Goal: Task Accomplishment & Management: Complete application form

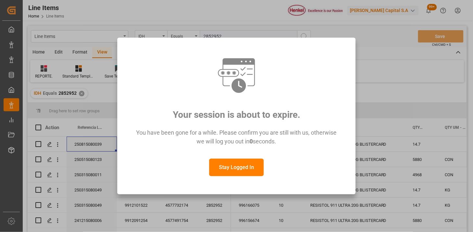
scroll to position [72, 0]
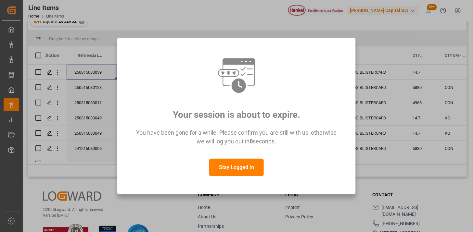
click at [237, 169] on button "Stay Logged In" at bounding box center [236, 168] width 55 height 18
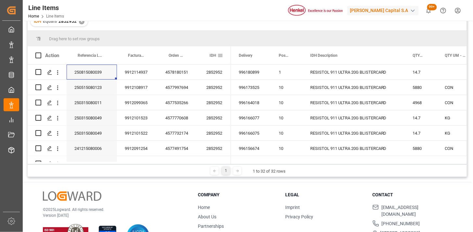
scroll to position [0, 0]
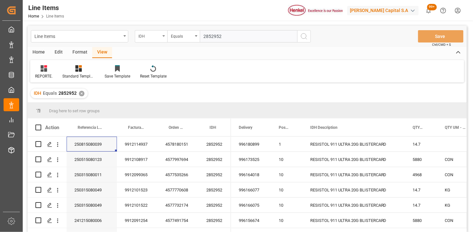
click at [153, 40] on div "IDH" at bounding box center [151, 36] width 32 height 12
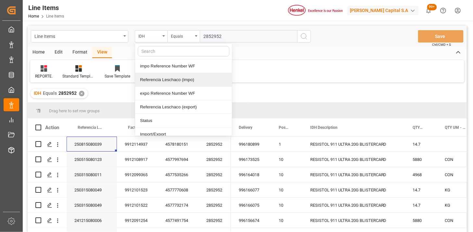
drag, startPoint x: 164, startPoint y: 78, endPoint x: 192, endPoint y: 62, distance: 31.8
click at [167, 76] on div "Referencia Leschaco (impo)" at bounding box center [183, 80] width 97 height 14
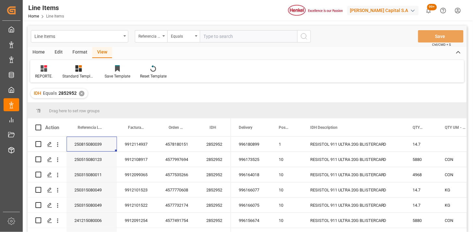
click at [209, 40] on input "text" at bounding box center [248, 36] width 97 height 12
paste input "250806900587"
type input "250806900587"
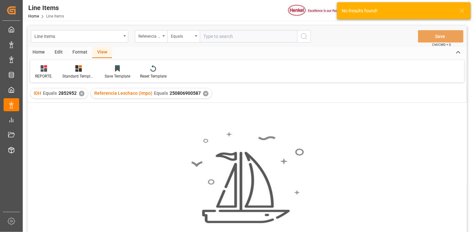
click at [82, 93] on div "✕" at bounding box center [82, 94] width 6 height 6
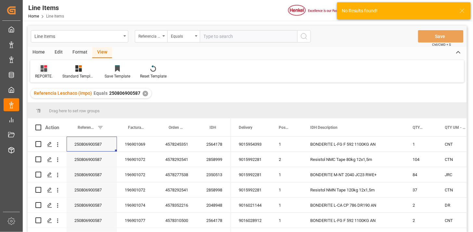
click at [42, 70] on icon at bounding box center [44, 68] width 6 height 6
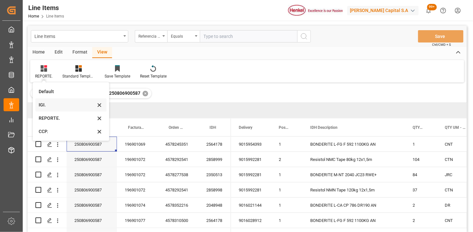
click at [53, 108] on div "IGI." at bounding box center [67, 105] width 57 height 7
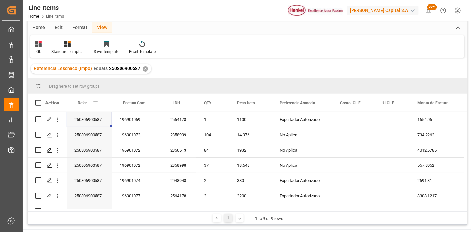
scroll to position [36, 0]
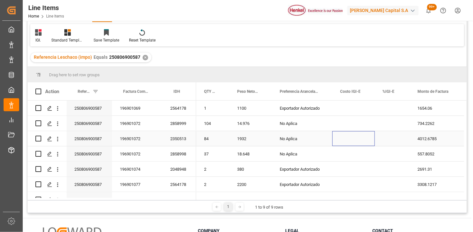
drag, startPoint x: 344, startPoint y: 141, endPoint x: 376, endPoint y: 142, distance: 31.5
click at [345, 141] on div "Press SPACE to select this row." at bounding box center [353, 138] width 43 height 15
click at [385, 142] on div "Press SPACE to select this row." at bounding box center [392, 138] width 35 height 15
click at [386, 140] on div "Press SPACE to select this row." at bounding box center [392, 138] width 35 height 15
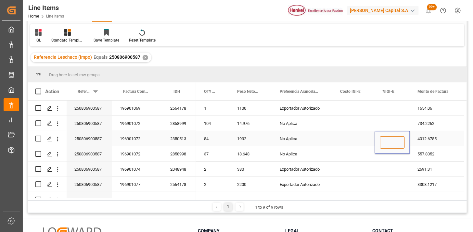
click at [386, 140] on input "Press SPACE to select this row." at bounding box center [392, 142] width 25 height 12
type input "5"
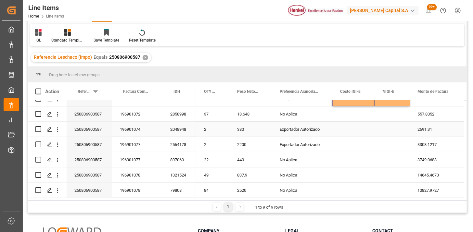
scroll to position [42, 0]
click at [384, 155] on div "Press SPACE to select this row." at bounding box center [392, 159] width 35 height 15
click at [394, 159] on div "Press SPACE to select this row." at bounding box center [392, 159] width 35 height 15
click at [394, 159] on input "Press SPACE to select this row." at bounding box center [392, 164] width 25 height 12
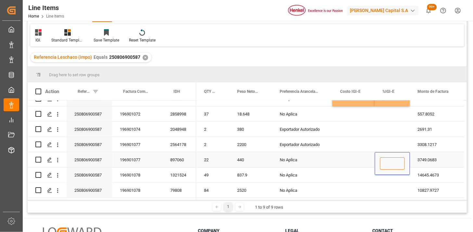
type input "6"
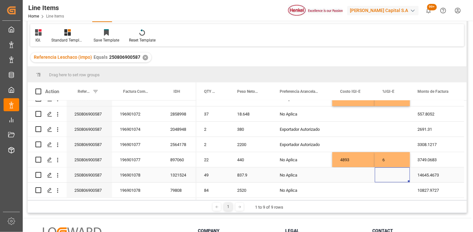
click at [389, 174] on div "Press SPACE to select this row." at bounding box center [392, 175] width 35 height 15
click at [389, 174] on input "Press SPACE to select this row." at bounding box center [392, 179] width 25 height 12
type input "5"
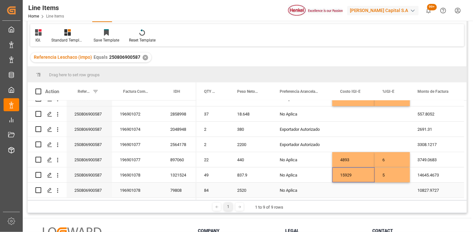
click at [384, 192] on div "Press SPACE to select this row." at bounding box center [392, 190] width 35 height 15
click at [383, 188] on div "Press SPACE to select this row." at bounding box center [392, 190] width 35 height 15
click at [384, 188] on input "Press SPACE to select this row." at bounding box center [392, 186] width 25 height 12
type input "3"
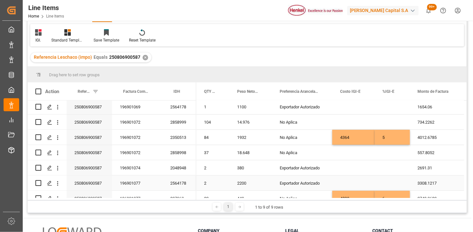
scroll to position [0, 0]
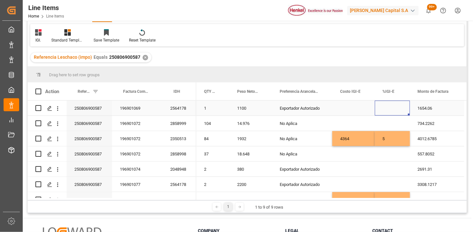
click at [387, 108] on div "Press SPACE to select this row." at bounding box center [392, 108] width 35 height 15
click at [388, 108] on input "Press SPACE to select this row." at bounding box center [392, 112] width 25 height 12
type input "0"
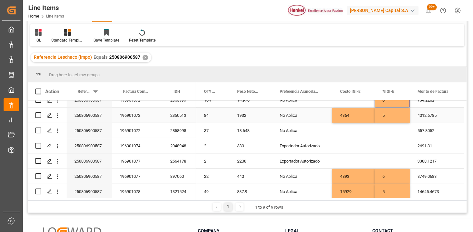
scroll to position [36, 0]
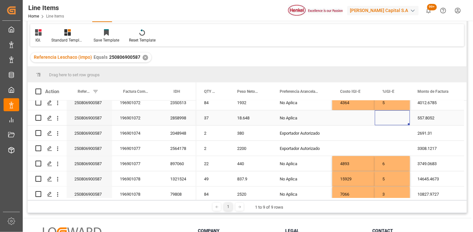
click at [386, 118] on div "Press SPACE to select this row." at bounding box center [392, 117] width 35 height 15
click at [386, 118] on input "Press SPACE to select this row." at bounding box center [392, 122] width 25 height 12
type input "0"
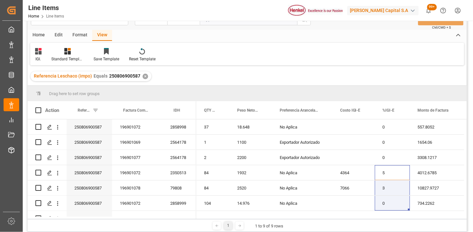
scroll to position [0, 0]
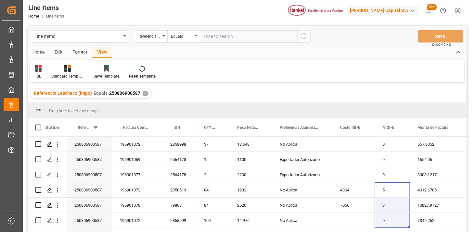
click at [241, 38] on input "text" at bounding box center [248, 36] width 97 height 12
paste input "250815080127"
type input "250815080127"
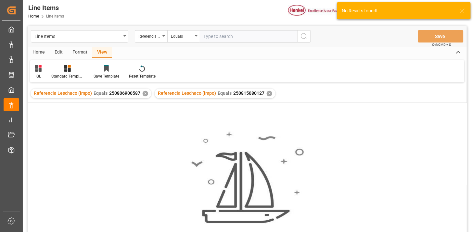
click at [143, 94] on div "✕" at bounding box center [146, 94] width 6 height 6
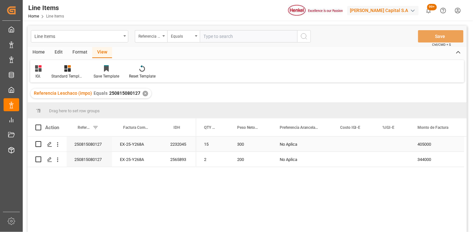
click at [394, 142] on div "Press SPACE to select this row." at bounding box center [392, 144] width 35 height 15
click at [393, 142] on div "Press SPACE to select this row." at bounding box center [392, 144] width 35 height 15
click at [392, 144] on input "Press SPACE to select this row." at bounding box center [392, 148] width 25 height 12
type input "5"
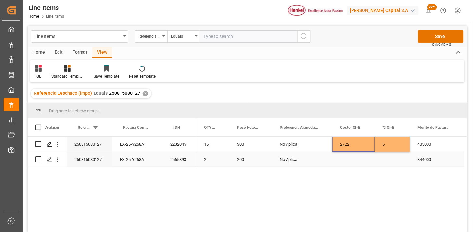
click at [389, 162] on div "Press SPACE to select this row." at bounding box center [392, 159] width 35 height 15
click at [390, 162] on div "Press SPACE to select this row." at bounding box center [392, 159] width 35 height 15
click at [384, 154] on input "Press SPACE to select this row." at bounding box center [392, 155] width 25 height 12
type input "3"
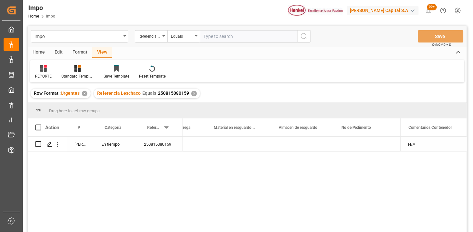
scroll to position [0, 316]
click at [225, 38] on input "text" at bounding box center [248, 36] width 97 height 12
paste input "250806900587"
type input "250806900587"
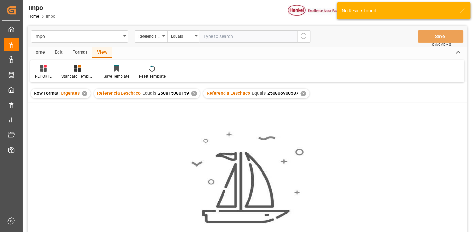
click at [193, 92] on div "✕" at bounding box center [194, 94] width 6 height 6
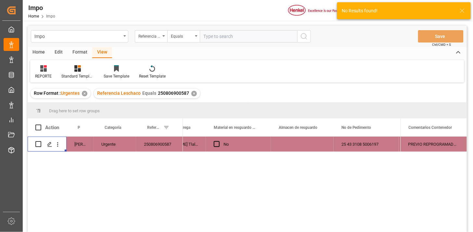
click at [62, 144] on div "Press SPACE to select this row." at bounding box center [57, 144] width 17 height 12
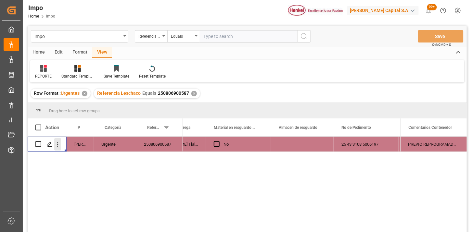
click at [57, 147] on icon "open menu" at bounding box center [57, 144] width 7 height 7
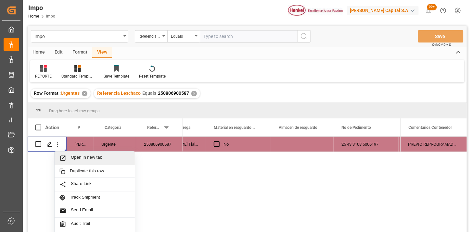
click at [77, 159] on span "Open in new tab" at bounding box center [100, 158] width 59 height 7
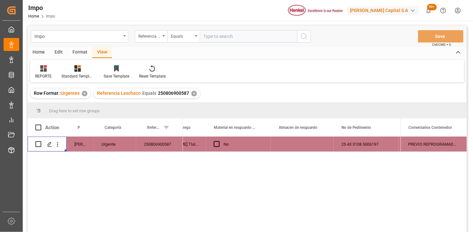
click at [219, 36] on input "text" at bounding box center [248, 36] width 97 height 12
paste input "250815080127"
type input "250815080127"
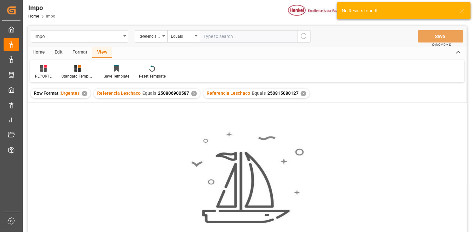
click at [192, 94] on div "✕" at bounding box center [194, 94] width 6 height 6
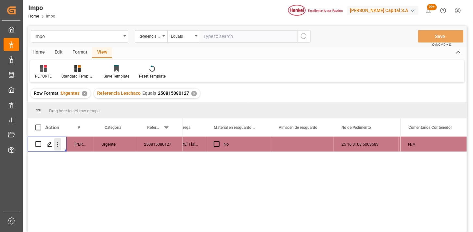
click at [60, 150] on button "open menu" at bounding box center [57, 144] width 7 height 12
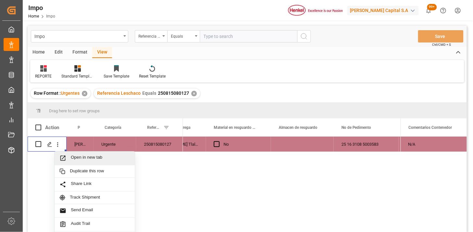
click at [79, 157] on span "Open in new tab" at bounding box center [100, 158] width 59 height 7
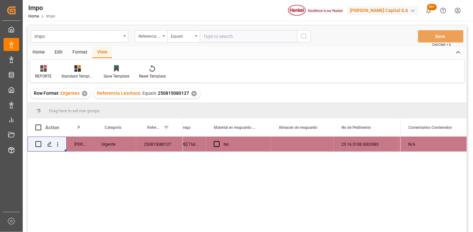
click at [238, 34] on input "text" at bounding box center [248, 36] width 97 height 12
paste input "250915080014"
type input "250915080014"
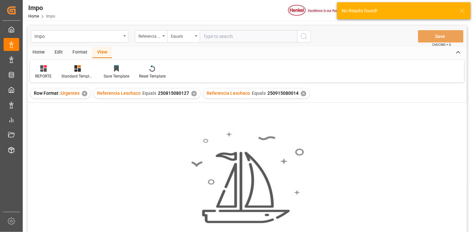
click at [194, 95] on div "✕" at bounding box center [194, 94] width 6 height 6
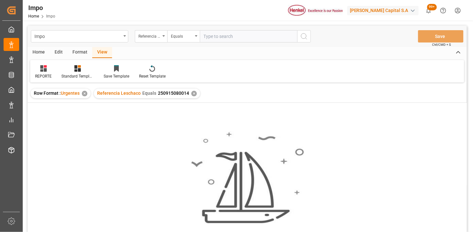
drag, startPoint x: 215, startPoint y: 37, endPoint x: 220, endPoint y: 38, distance: 5.6
click at [214, 37] on input "text" at bounding box center [248, 36] width 97 height 12
paste input "250915080014"
type input "250915080014"
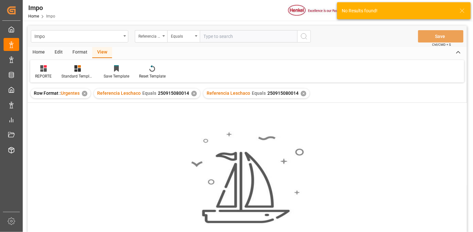
click at [193, 95] on div "✕" at bounding box center [194, 94] width 6 height 6
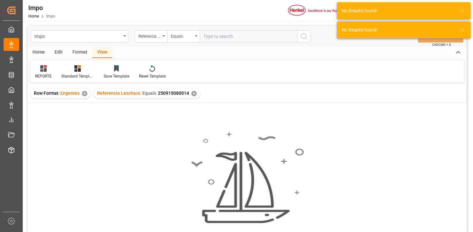
click at [191, 95] on div "✕" at bounding box center [194, 94] width 6 height 6
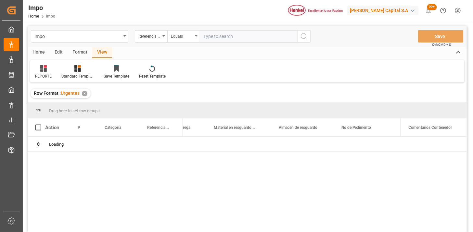
click at [186, 38] on div "Equals" at bounding box center [182, 35] width 22 height 7
type input "bil"
click at [155, 40] on div "Referencia Leschaco" at bounding box center [151, 36] width 32 height 12
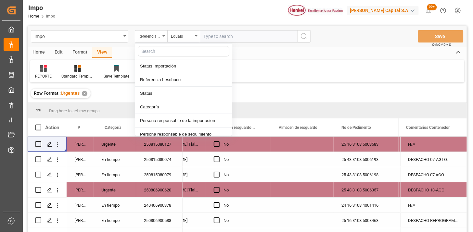
click at [156, 36] on div "Referencia Leschaco" at bounding box center [149, 35] width 22 height 7
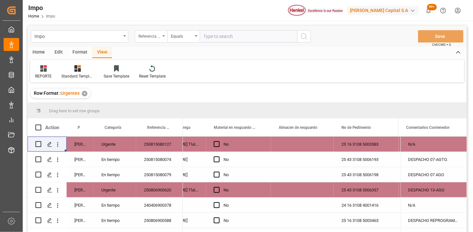
click at [156, 36] on div "Referencia Leschaco" at bounding box center [149, 35] width 22 height 7
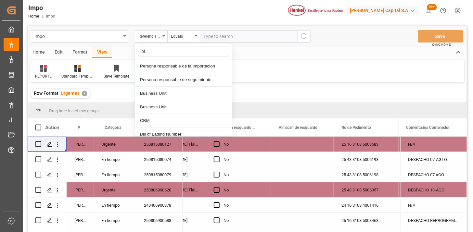
type input "bil"
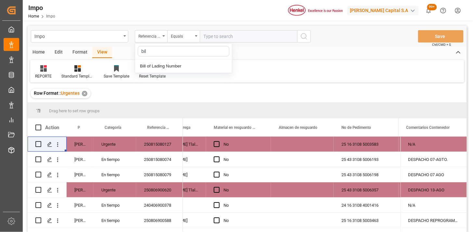
click at [167, 64] on div "Bill of Lading Number" at bounding box center [183, 66] width 97 height 14
click at [224, 38] on input "text" at bounding box center [248, 36] width 97 height 12
paste input "MILA65473"
type input "MILA65473"
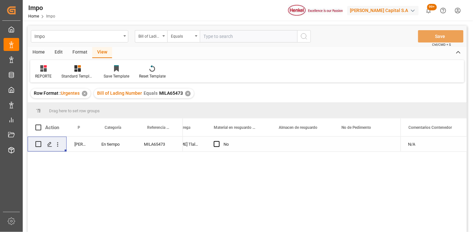
click at [152, 147] on div "MILA65473" at bounding box center [159, 144] width 47 height 15
type input "250915080014"
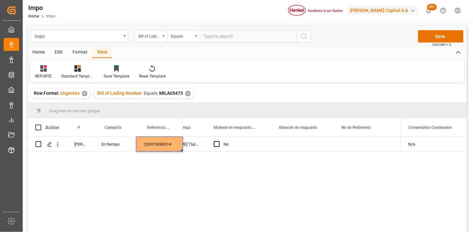
click at [368, 142] on div "Press SPACE to select this row." at bounding box center [366, 144] width 65 height 15
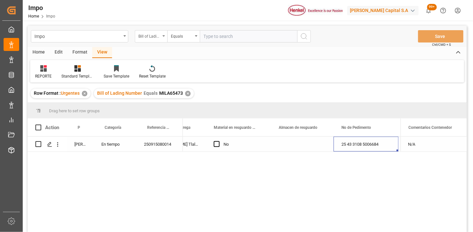
click at [153, 38] on div "Bill of Lading Number" at bounding box center [149, 35] width 22 height 7
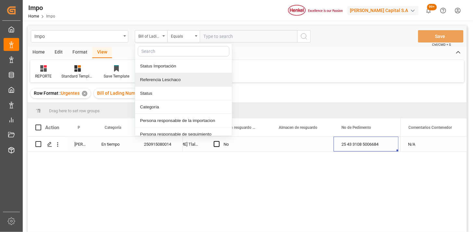
click at [171, 82] on div "Referencia Leschaco" at bounding box center [183, 80] width 97 height 14
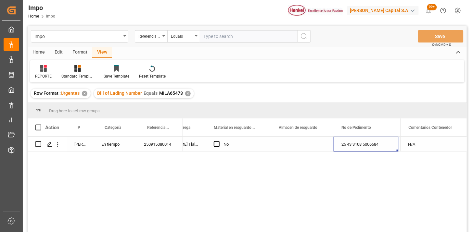
click at [216, 40] on input "text" at bounding box center [248, 36] width 97 height 12
paste input "250906900088"
type input "250906900088"
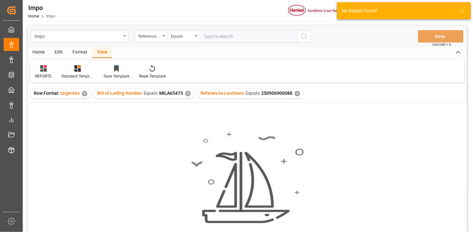
click at [187, 95] on div "✕" at bounding box center [188, 94] width 6 height 6
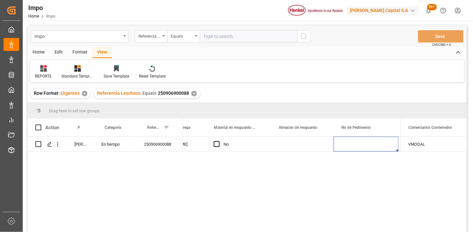
click at [356, 143] on div "Press SPACE to select this row." at bounding box center [366, 144] width 65 height 15
drag, startPoint x: 227, startPoint y: 41, endPoint x: 229, endPoint y: 37, distance: 4.4
click at [228, 40] on input "text" at bounding box center [248, 36] width 97 height 12
paste input "250806900838"
type input "250806900838"
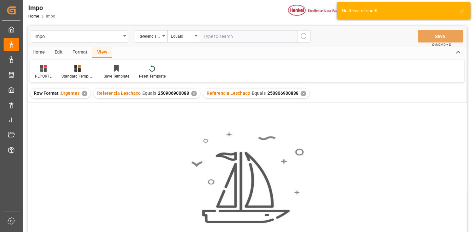
click at [193, 95] on div "✕" at bounding box center [194, 94] width 6 height 6
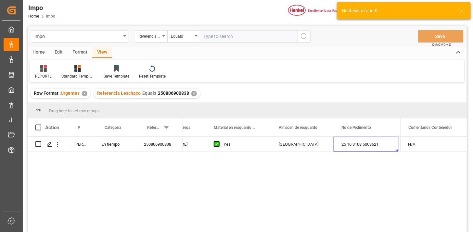
drag, startPoint x: 264, startPoint y: 148, endPoint x: 261, endPoint y: 148, distance: 3.6
click at [262, 148] on div "Yes" at bounding box center [238, 144] width 65 height 15
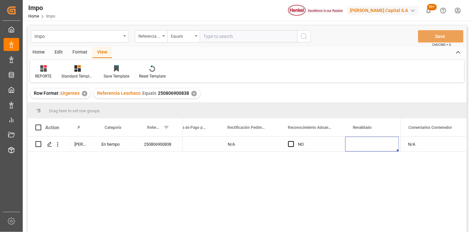
scroll to position [0, 597]
click at [253, 142] on div "Press SPACE to select this row." at bounding box center [270, 144] width 54 height 15
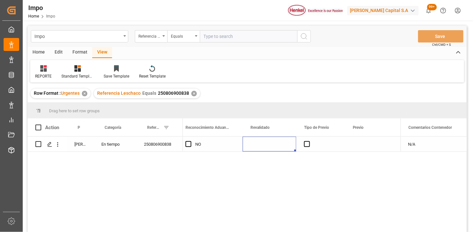
click at [253, 142] on div "Press SPACE to select this row." at bounding box center [270, 144] width 54 height 15
type input "[DATE]"
click at [231, 148] on div "NO" at bounding box center [215, 144] width 40 height 15
drag, startPoint x: 230, startPoint y: 38, endPoint x: 246, endPoint y: 44, distance: 17.1
click at [231, 38] on input "text" at bounding box center [248, 36] width 97 height 12
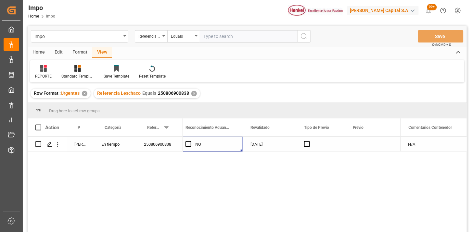
paste input "250806900744"
type input "250806900744"
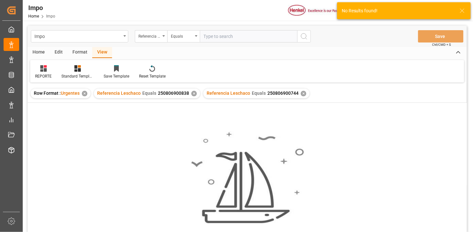
click at [194, 94] on div "✕" at bounding box center [194, 94] width 6 height 6
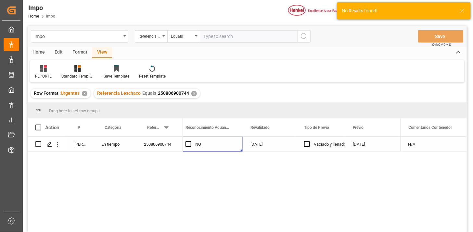
click at [278, 146] on div "11-08-2025" at bounding box center [270, 144] width 54 height 15
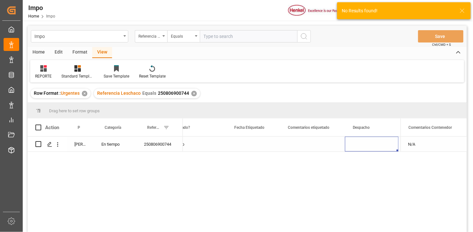
scroll to position [0, 947]
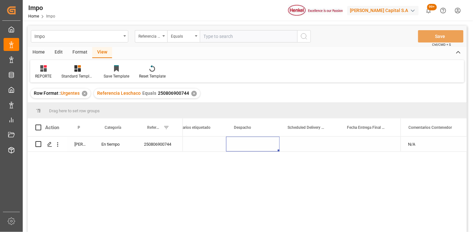
click at [245, 144] on div "Press SPACE to select this row." at bounding box center [253, 144] width 54 height 15
type input "[DATE]"
click at [302, 143] on div "Press SPACE to select this row." at bounding box center [309, 144] width 59 height 15
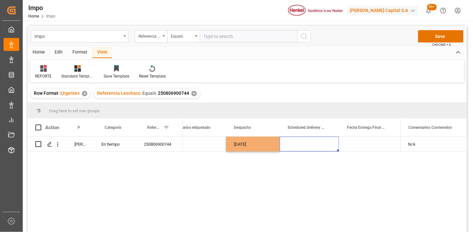
click at [303, 144] on div "Press SPACE to select this row." at bounding box center [309, 144] width 59 height 15
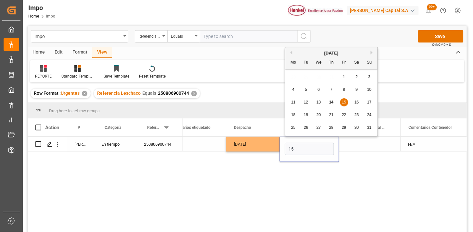
type input "[DATE]"
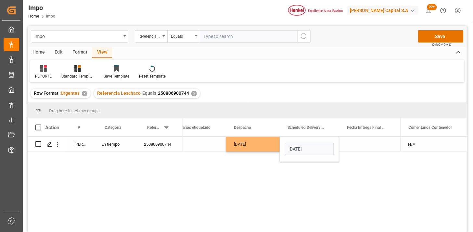
click at [274, 143] on div "[DATE]" at bounding box center [253, 144] width 54 height 15
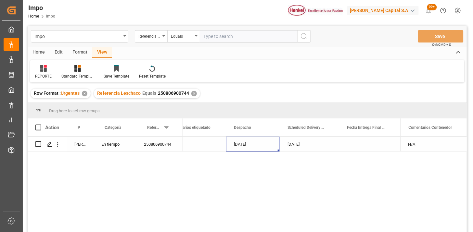
click at [236, 34] on input "text" at bounding box center [248, 36] width 97 height 12
paste input "250806900504"
type input "250806900504"
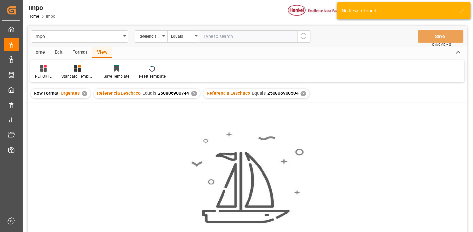
click at [193, 93] on div "✕" at bounding box center [194, 94] width 6 height 6
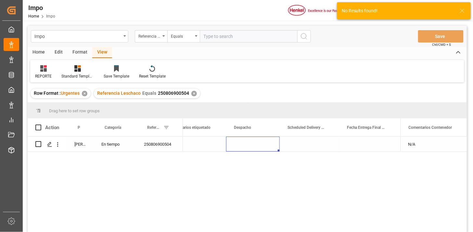
click at [255, 144] on div "Press SPACE to select this row." at bounding box center [253, 144] width 54 height 15
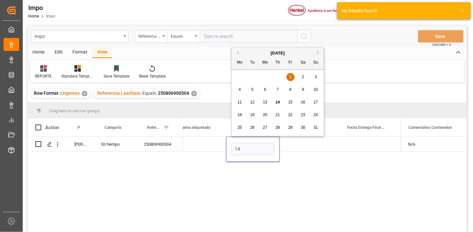
type input "[DATE]"
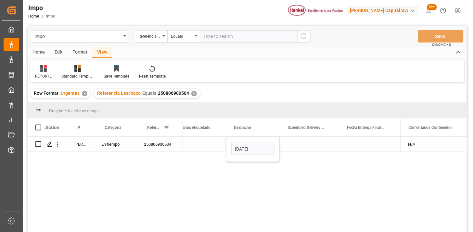
click at [293, 145] on div "Press SPACE to select this row." at bounding box center [309, 144] width 59 height 15
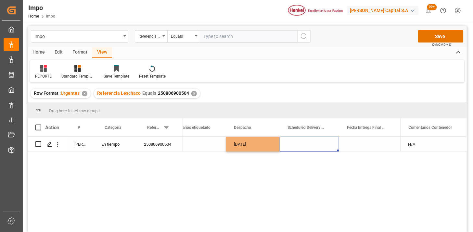
click at [294, 145] on div "Press SPACE to select this row." at bounding box center [309, 144] width 59 height 15
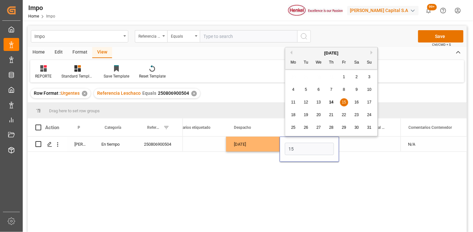
type input "[DATE]"
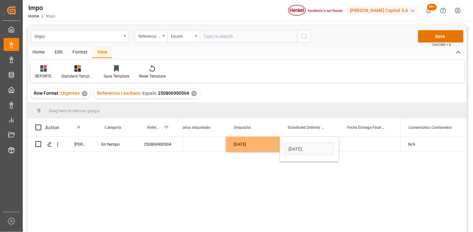
click at [262, 144] on div "[DATE]" at bounding box center [253, 144] width 54 height 15
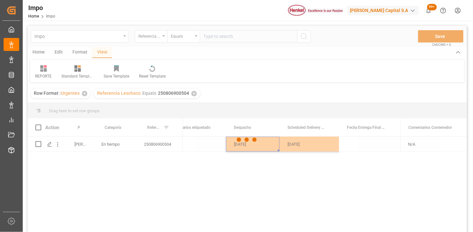
click at [168, 146] on div at bounding box center [247, 140] width 439 height 228
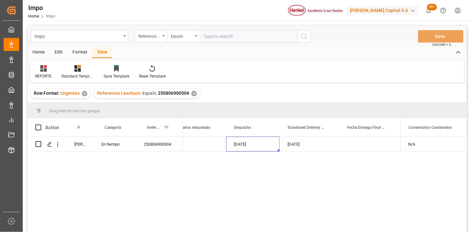
click at [157, 141] on div "250806900504" at bounding box center [159, 144] width 47 height 15
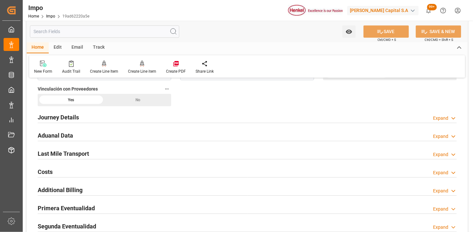
scroll to position [505, 0]
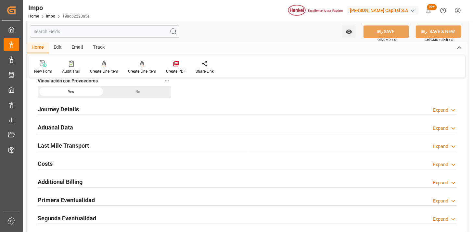
click at [143, 126] on div "Aduanal Data Expand" at bounding box center [247, 127] width 419 height 12
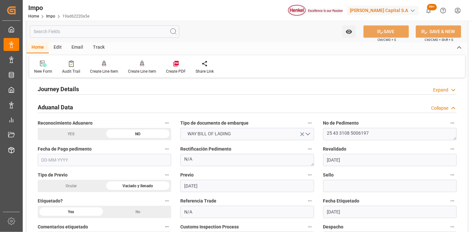
scroll to position [541, 0]
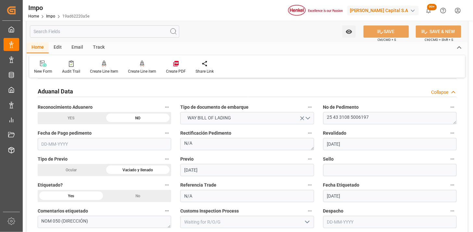
click at [123, 141] on input "text" at bounding box center [104, 144] width 133 height 12
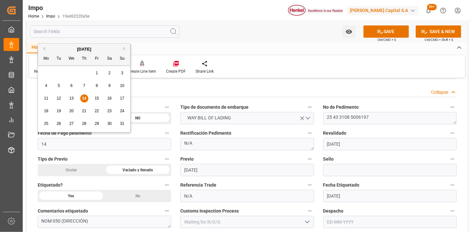
type input "[DATE]"
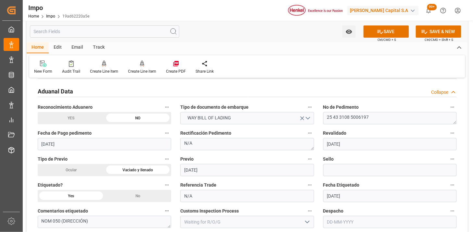
scroll to position [577, 0]
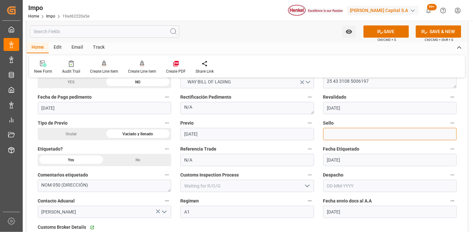
click at [338, 130] on input at bounding box center [389, 134] width 133 height 12
paste input "CEM23-3582448"
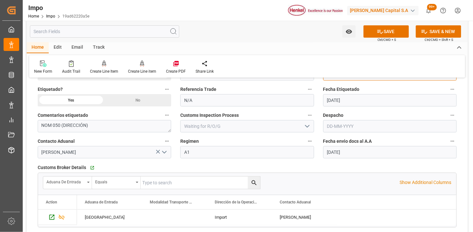
scroll to position [650, 0]
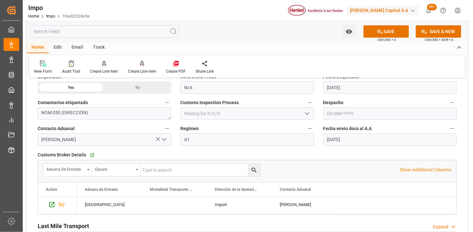
type input "CEM23-3582448"
click at [344, 110] on input "text" at bounding box center [389, 114] width 133 height 12
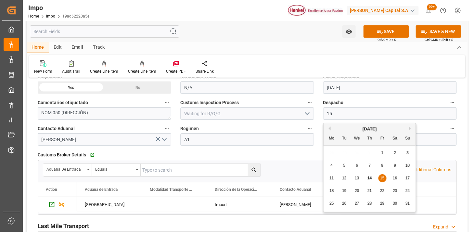
type input "[DATE]"
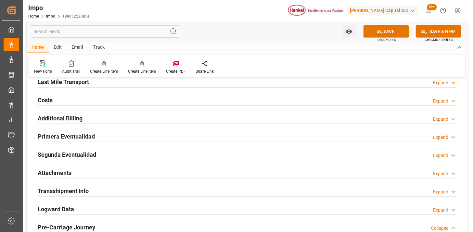
scroll to position [830, 0]
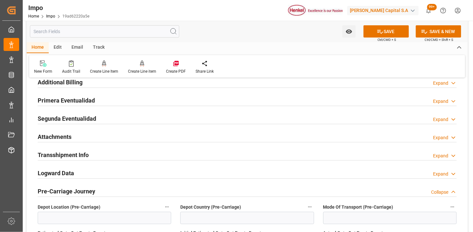
click at [132, 101] on div "Primera Eventualidad Expand" at bounding box center [247, 100] width 419 height 12
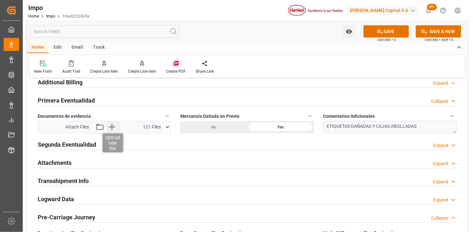
click at [111, 130] on icon "button" at bounding box center [112, 127] width 10 height 10
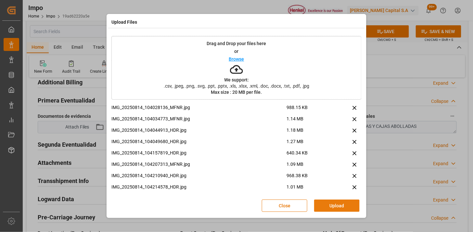
drag, startPoint x: 343, startPoint y: 207, endPoint x: 337, endPoint y: 211, distance: 7.0
click at [342, 207] on button "Upload" at bounding box center [336, 206] width 45 height 12
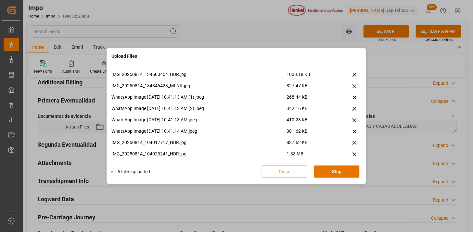
scroll to position [129, 0]
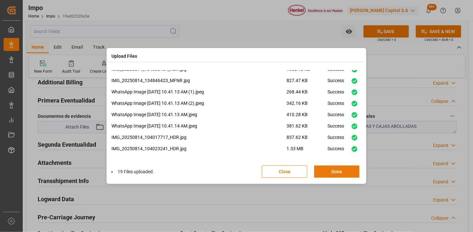
click at [344, 171] on button "Done" at bounding box center [336, 172] width 45 height 12
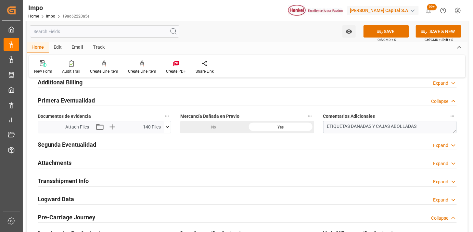
scroll to position [866, 0]
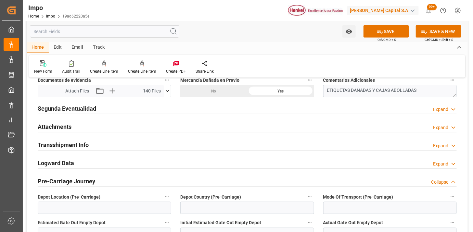
click at [112, 129] on div "Attachments Expand" at bounding box center [247, 126] width 419 height 12
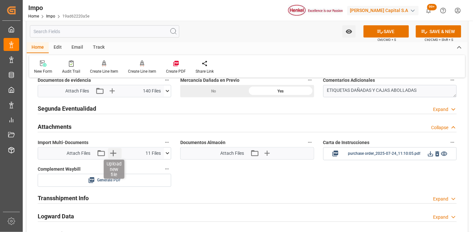
click at [113, 155] on icon "button" at bounding box center [113, 153] width 6 height 6
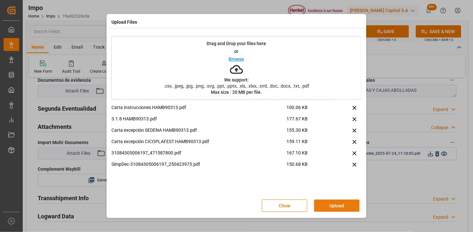
click at [333, 204] on button "Upload" at bounding box center [336, 206] width 45 height 12
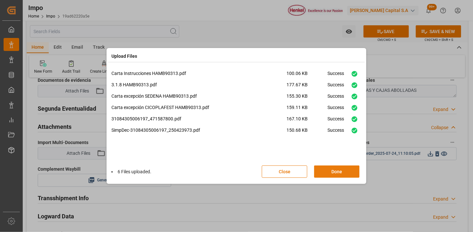
click at [339, 170] on button "Done" at bounding box center [336, 172] width 45 height 12
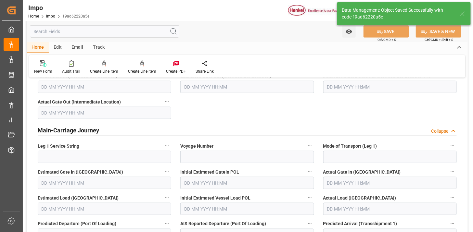
scroll to position [641, 0]
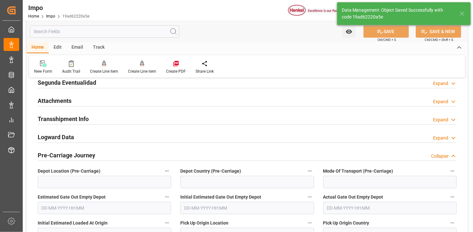
click at [103, 100] on div "Attachments Expand" at bounding box center [247, 100] width 419 height 12
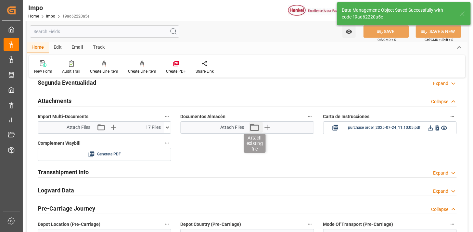
click at [253, 130] on icon "button" at bounding box center [254, 127] width 10 height 10
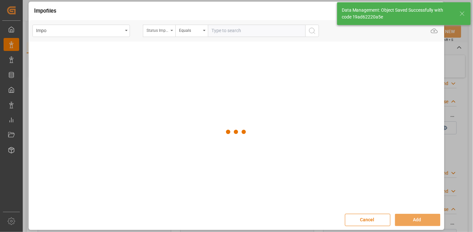
click at [157, 32] on div "Status Importación" at bounding box center [157, 29] width 22 height 7
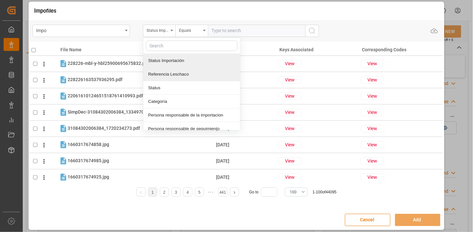
click at [166, 70] on div "Referencia Leschaco" at bounding box center [191, 75] width 97 height 14
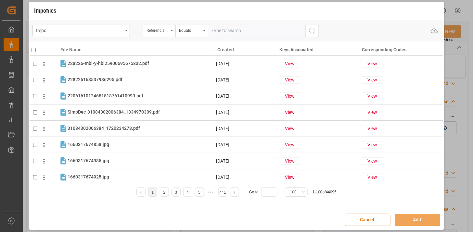
click at [224, 37] on div "Impo Referencia Leschaco Equals Upload" at bounding box center [236, 30] width 414 height 21
click at [230, 32] on input "text" at bounding box center [256, 31] width 97 height 12
paste input "250806900587"
type input "250806900587"
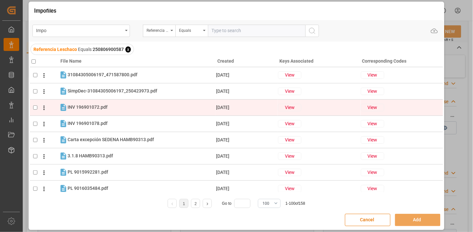
click at [150, 108] on div "INV 196901072.pdf INV 196901072.pdf" at bounding box center [142, 107] width 148 height 8
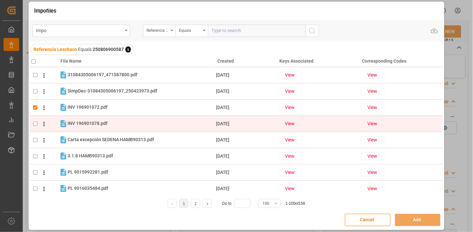
checkbox input "true"
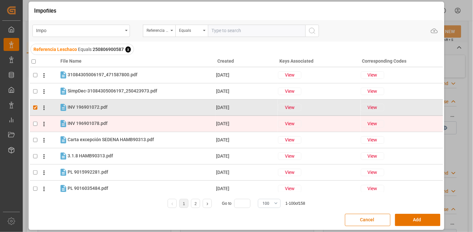
click at [149, 121] on div "INV 196901078.pdf INV 196901078.pdf" at bounding box center [142, 124] width 148 height 8
checkbox input "true"
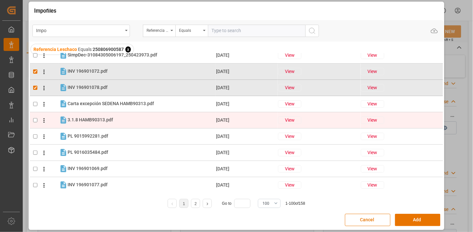
scroll to position [72, 0]
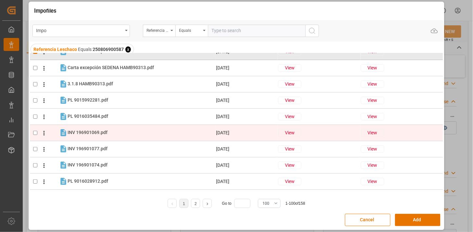
click at [146, 132] on div "INV 196901069.pdf INV 196901069.pdf" at bounding box center [142, 133] width 148 height 8
checkbox input "true"
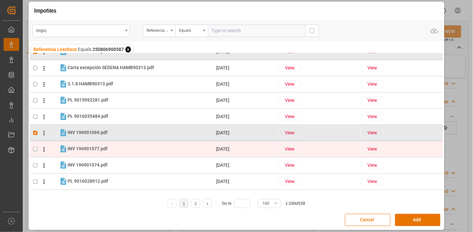
click at [140, 152] on div "INV 196901077.pdf INV 196901077.pdf" at bounding box center [142, 149] width 148 height 8
checkbox input "true"
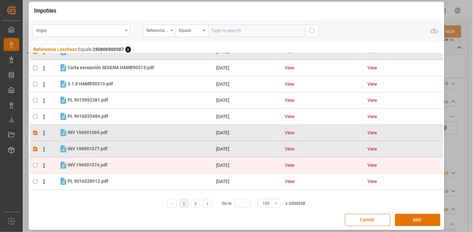
click at [133, 167] on div "INV 196901074.pdf INV 196901074.pdf" at bounding box center [142, 165] width 148 height 8
checkbox input "true"
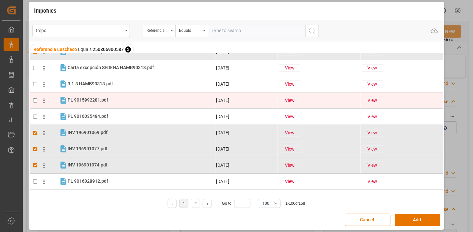
click at [130, 103] on div "PL 9015992281.pdf PL 9015992281.pdf" at bounding box center [142, 100] width 148 height 8
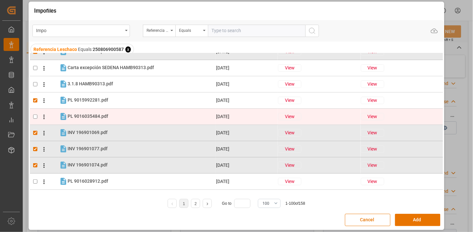
checkbox input "true"
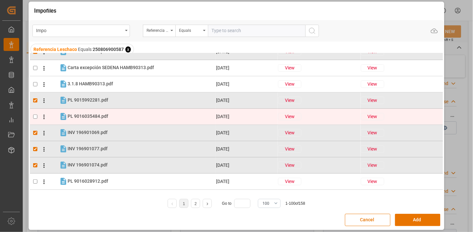
click at [134, 115] on div "PL 9016035484.pdf PL 9016035484.pdf" at bounding box center [142, 116] width 148 height 8
checkbox input "true"
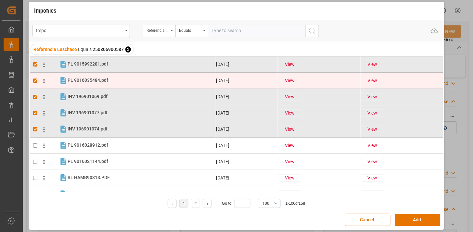
scroll to position [144, 0]
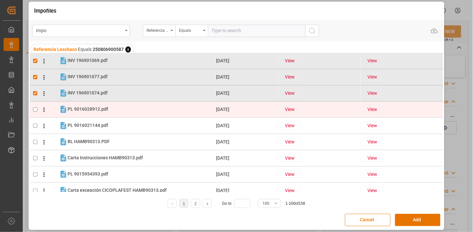
click at [140, 109] on div "PL 9016028912.pdf PL 9016028912.pdf" at bounding box center [142, 109] width 148 height 8
checkbox input "true"
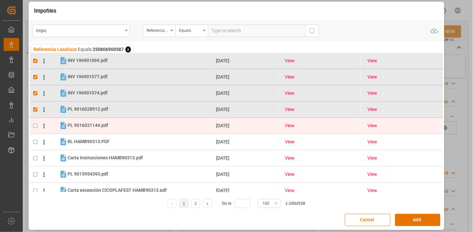
click at [138, 123] on div "PL 9016021144.pdf PL 9016021144.pdf" at bounding box center [142, 125] width 148 height 8
checkbox input "true"
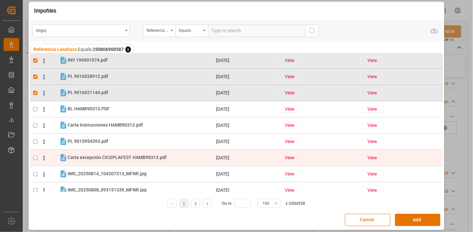
scroll to position [180, 0]
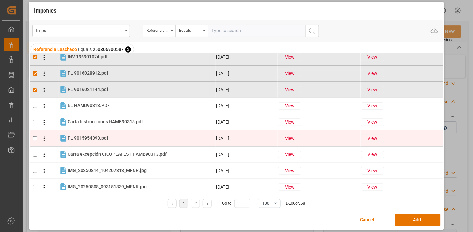
click at [147, 139] on div "PL 9015954393.pdf PL 9015954393.pdf" at bounding box center [142, 138] width 148 height 8
checkbox input "true"
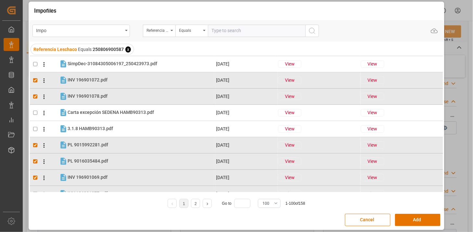
scroll to position [0, 0]
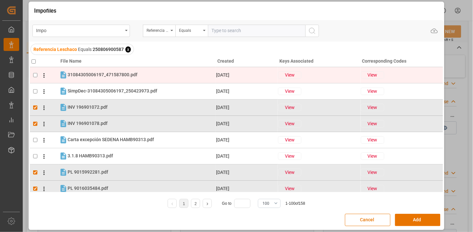
click at [122, 78] on div "31084305006197_471587800.pdf 31084305006197_471587800.pdf" at bounding box center [142, 75] width 148 height 8
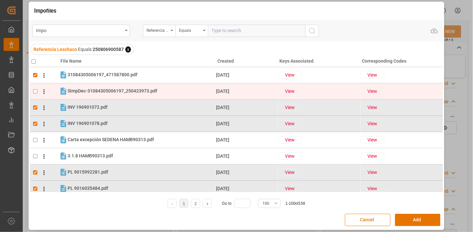
checkbox input "true"
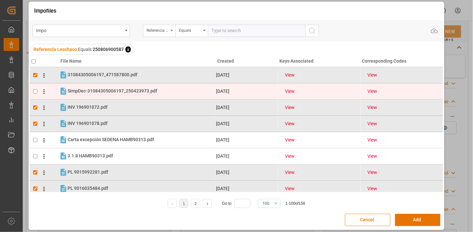
click at [123, 88] on span "SimpDec-31084305006197_250423973.pdf" at bounding box center [113, 90] width 90 height 5
checkbox input "true"
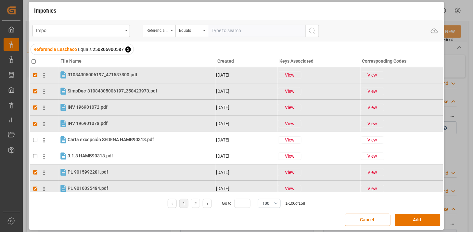
click at [426, 228] on div "Cancel Add" at bounding box center [236, 220] width 414 height 19
click at [425, 223] on button "Add" at bounding box center [417, 220] width 45 height 12
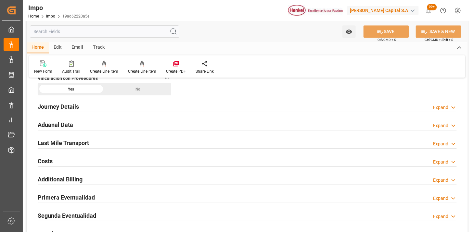
scroll to position [496, 0]
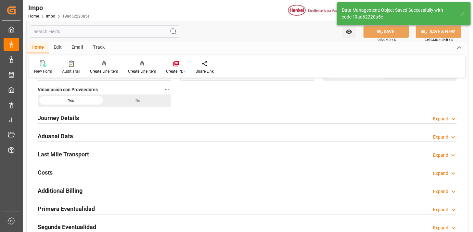
click at [137, 132] on div "Aduanal Data Expand" at bounding box center [247, 136] width 419 height 12
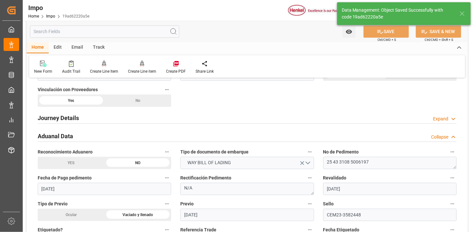
click at [137, 132] on div "Aduanal Data Collapse" at bounding box center [247, 136] width 419 height 12
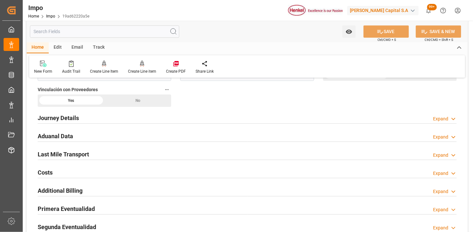
drag, startPoint x: 133, startPoint y: 153, endPoint x: 181, endPoint y: 146, distance: 47.9
click at [134, 154] on div "Last Mile Transport Expand" at bounding box center [247, 154] width 419 height 12
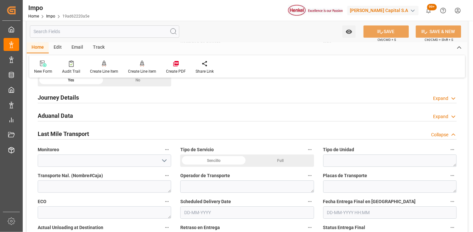
scroll to position [533, 0]
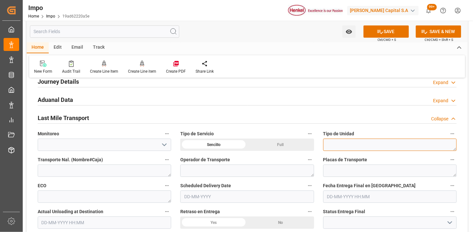
click at [346, 147] on textarea at bounding box center [389, 145] width 133 height 12
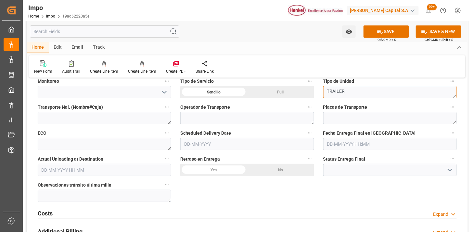
scroll to position [569, 0]
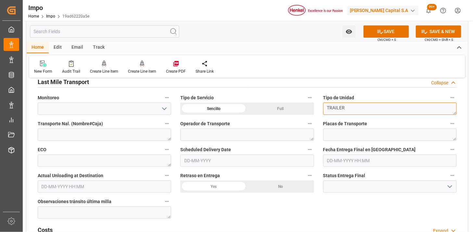
type textarea "TRAILER"
click at [232, 161] on input "text" at bounding box center [246, 161] width 133 height 12
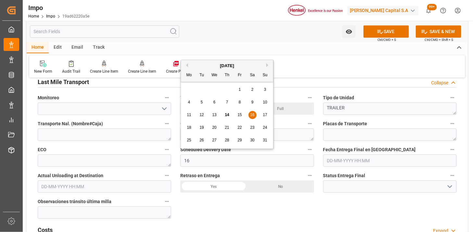
type input "[DATE]"
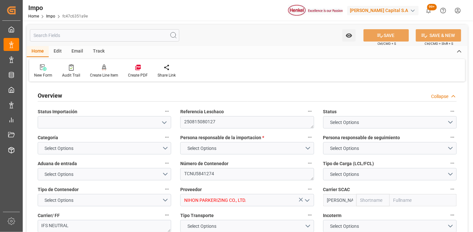
type input "ONE"
type input "Ocean Network Express"
type input "2"
type input "1.657"
type input "2"
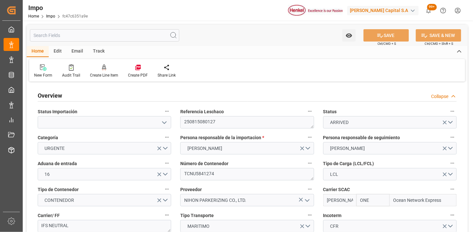
type input "05-08-2025"
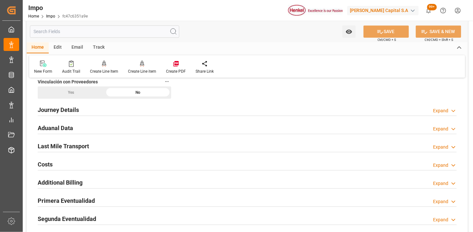
scroll to position [469, 0]
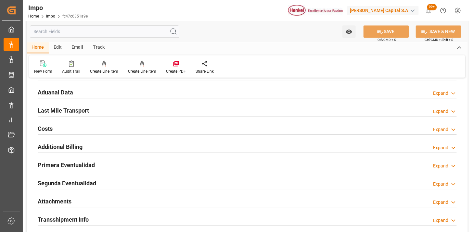
click at [130, 94] on div "Aduanal Data Expand" at bounding box center [247, 92] width 419 height 12
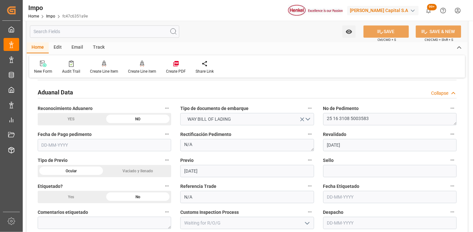
click at [111, 150] on input "text" at bounding box center [104, 145] width 133 height 12
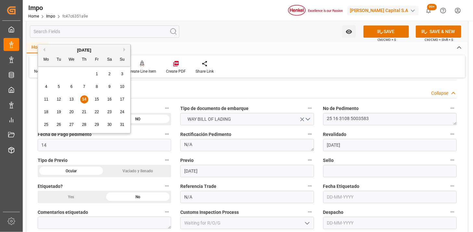
type input "[DATE]"
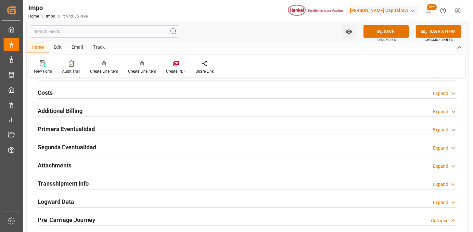
scroll to position [758, 0]
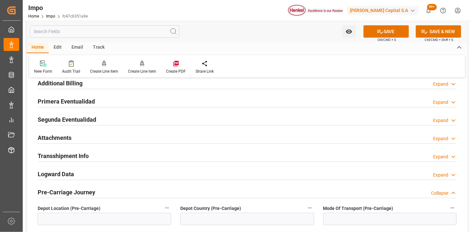
drag, startPoint x: 135, startPoint y: 103, endPoint x: 200, endPoint y: 144, distance: 76.9
click at [135, 102] on div "Primera Eventualidad Expand" at bounding box center [247, 101] width 419 height 12
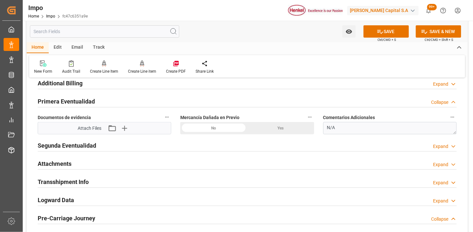
click at [127, 128] on icon "button" at bounding box center [124, 128] width 10 height 10
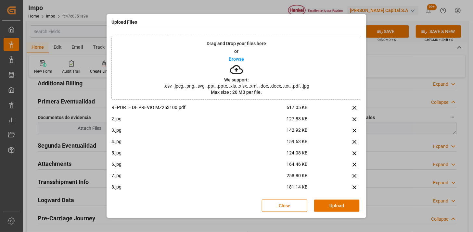
click at [333, 209] on button "Upload" at bounding box center [336, 206] width 45 height 12
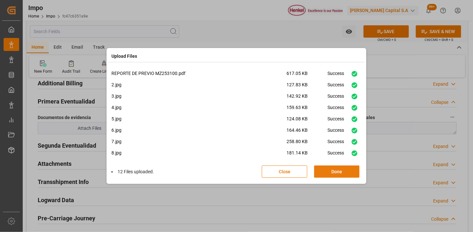
click at [353, 171] on button "Done" at bounding box center [336, 172] width 45 height 12
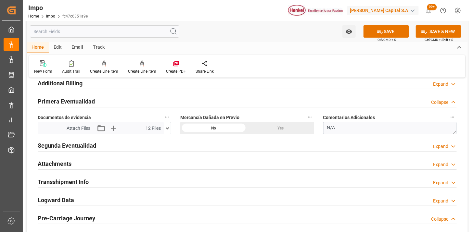
click at [124, 166] on div "Attachments Expand" at bounding box center [247, 163] width 419 height 12
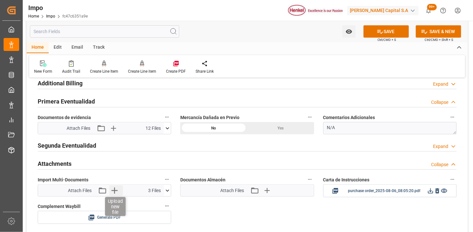
click at [118, 190] on icon "button" at bounding box center [114, 190] width 10 height 10
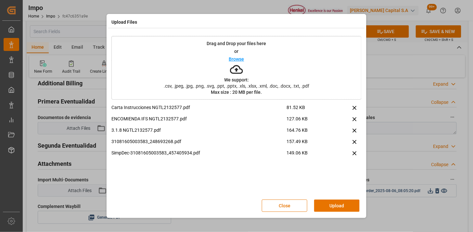
drag, startPoint x: 326, startPoint y: 205, endPoint x: 318, endPoint y: 211, distance: 10.4
click at [323, 205] on button "Upload" at bounding box center [336, 206] width 45 height 12
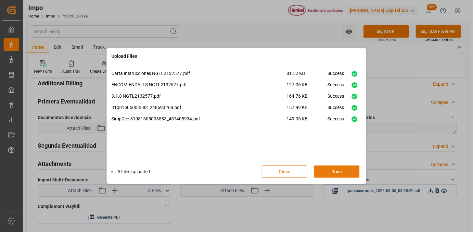
click at [342, 173] on button "Done" at bounding box center [336, 172] width 45 height 12
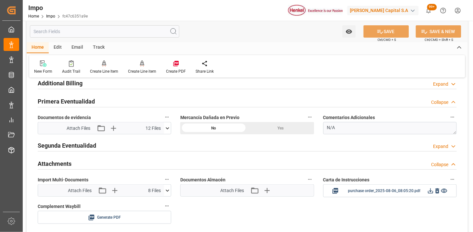
click at [167, 130] on icon at bounding box center [167, 128] width 7 height 7
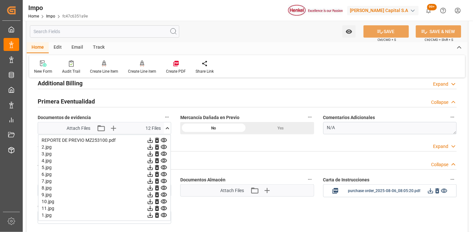
click at [167, 130] on icon at bounding box center [167, 128] width 7 height 7
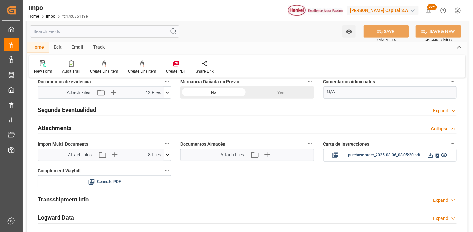
scroll to position [794, 0]
click at [167, 155] on icon at bounding box center [167, 154] width 7 height 7
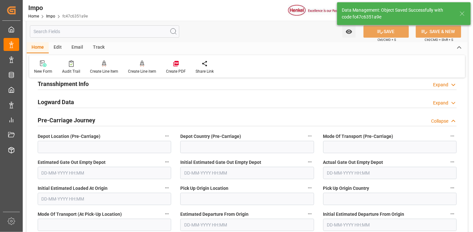
scroll to position [569, 0]
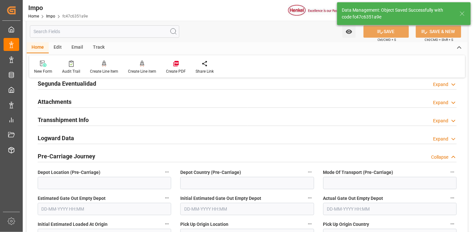
click at [161, 101] on div "Attachments Expand" at bounding box center [247, 101] width 419 height 12
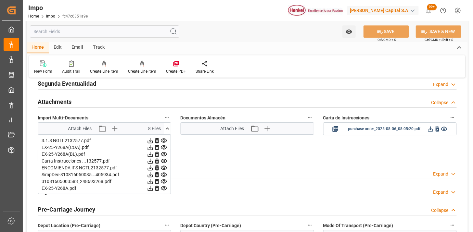
click at [167, 128] on icon at bounding box center [168, 129] width 4 height 2
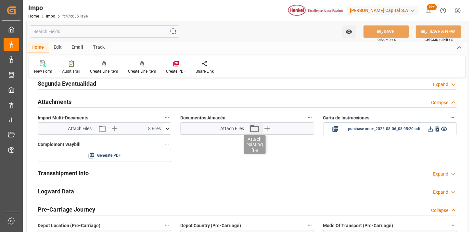
click at [253, 130] on icon "button" at bounding box center [254, 128] width 10 height 10
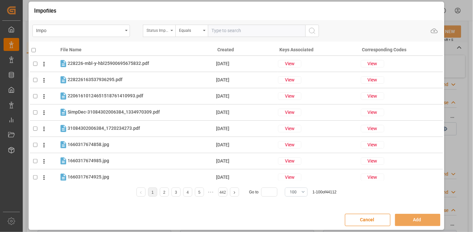
click at [160, 34] on div "Status Importación" at bounding box center [159, 31] width 32 height 12
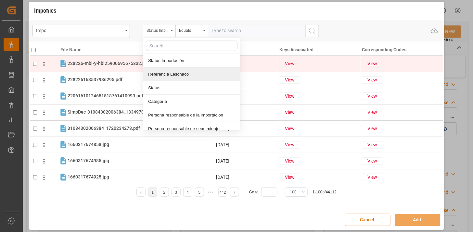
drag, startPoint x: 168, startPoint y: 72, endPoint x: 196, endPoint y: 62, distance: 30.3
click at [171, 71] on div "Referencia Leschaco" at bounding box center [191, 75] width 97 height 14
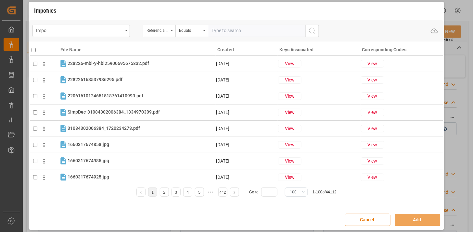
click at [237, 34] on input "text" at bounding box center [256, 31] width 97 height 12
paste input "250815080127"
type input "250815080127"
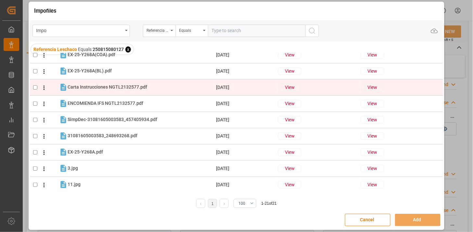
scroll to position [72, 0]
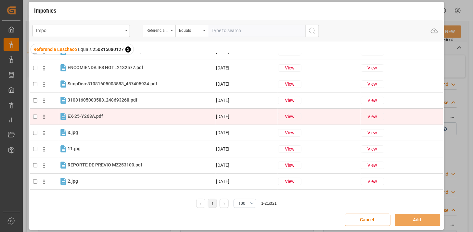
click at [145, 119] on div "EX-25-Y268A.pdf EX-25-Y268A.pdf" at bounding box center [142, 116] width 148 height 8
checkbox input "true"
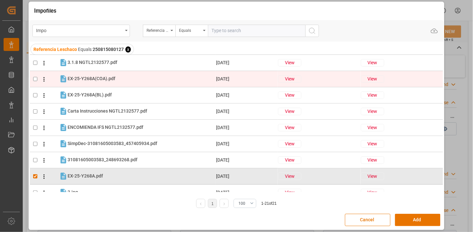
scroll to position [0, 0]
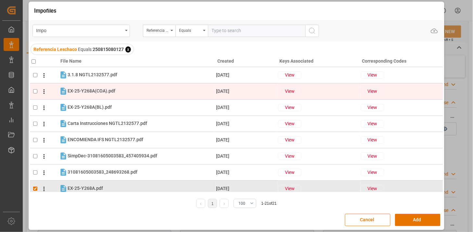
click at [146, 89] on div "EX-25-Y268A(COA).pdf EX-25-Y268A(COA).pdf" at bounding box center [142, 91] width 148 height 8
checkbox input "true"
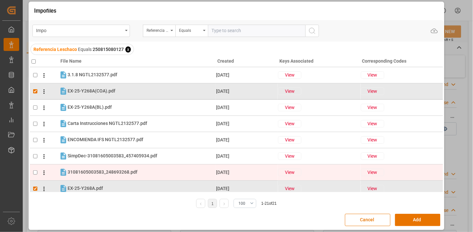
drag, startPoint x: 138, startPoint y: 171, endPoint x: 140, endPoint y: 165, distance: 6.2
click at [138, 171] on div "31081605003583_248693268.pdf 31081605003583_248693268.pdf" at bounding box center [142, 172] width 148 height 8
checkbox input "true"
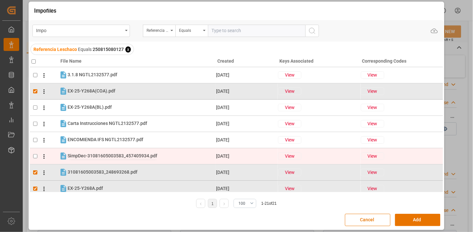
click at [140, 158] on span "SimpDec-31081605003583_457405934.pdf" at bounding box center [113, 155] width 90 height 5
checkbox input "true"
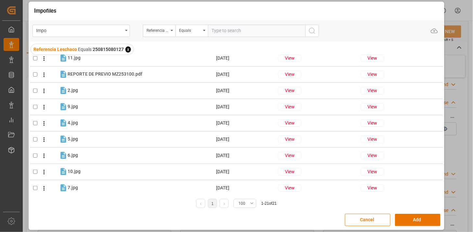
scroll to position [216, 0]
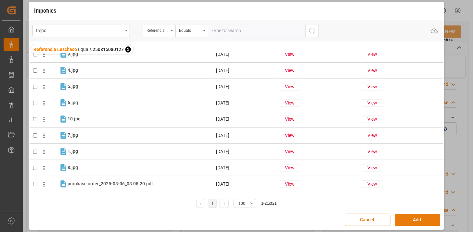
click at [403, 218] on button "Add" at bounding box center [417, 220] width 45 height 12
